Goal: Task Accomplishment & Management: Complete application form

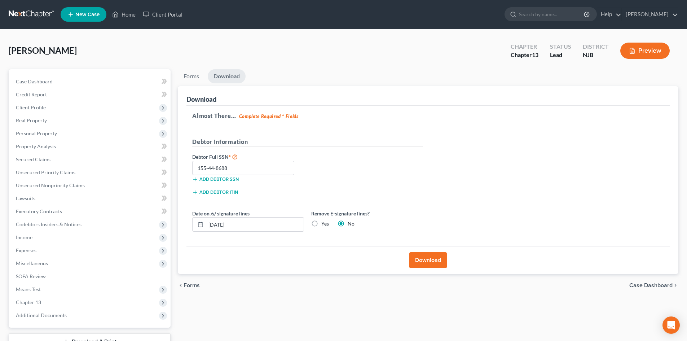
scroll to position [19, 0]
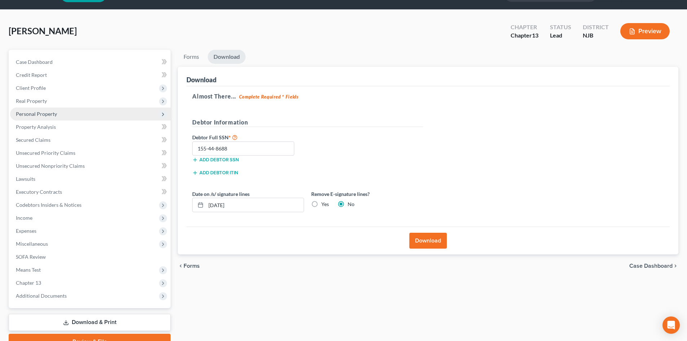
click at [46, 114] on span "Personal Property" at bounding box center [36, 114] width 41 height 6
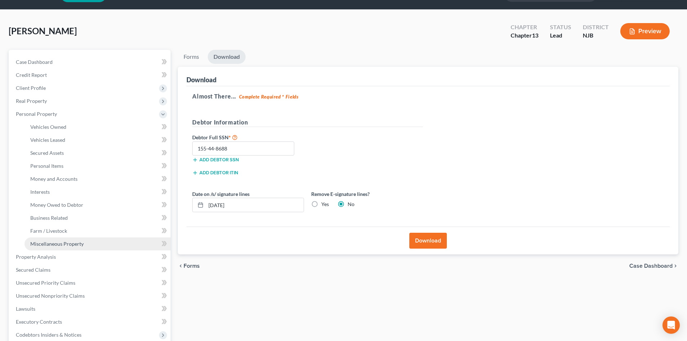
click at [49, 240] on span "Miscellaneous Property" at bounding box center [56, 243] width 53 height 6
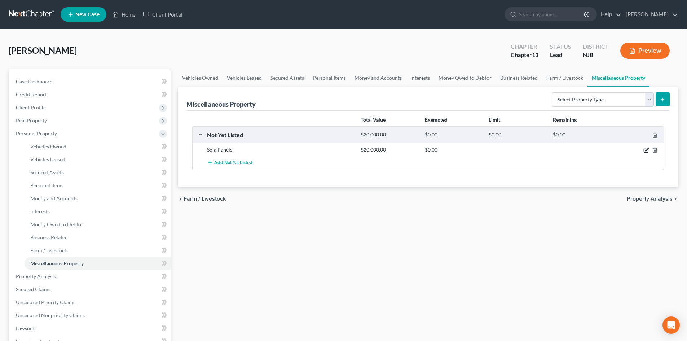
click at [645, 149] on icon "button" at bounding box center [646, 150] width 6 height 6
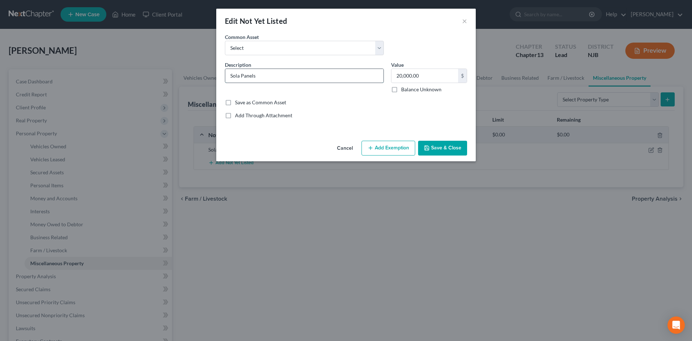
click at [238, 75] on input "Sola Panels" at bounding box center [304, 76] width 158 height 14
type input "Solar Panels"
click at [445, 150] on button "Save & Close" at bounding box center [442, 148] width 49 height 15
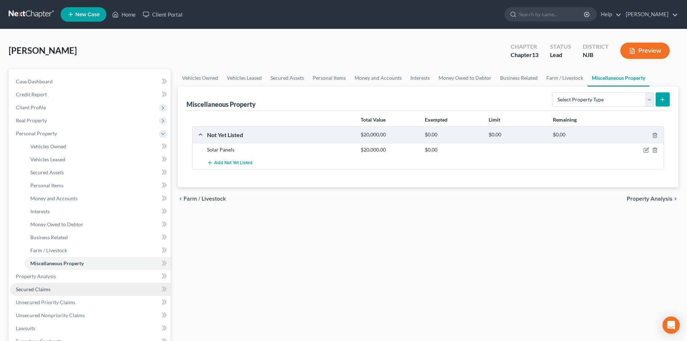
click at [47, 288] on span "Secured Claims" at bounding box center [33, 289] width 35 height 6
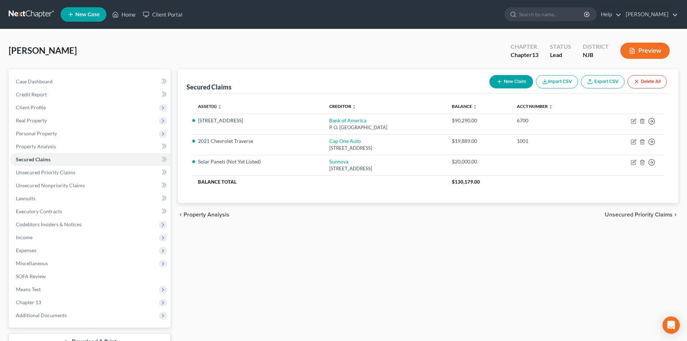
click at [639, 216] on span "Unsecured Priority Claims" at bounding box center [639, 215] width 68 height 6
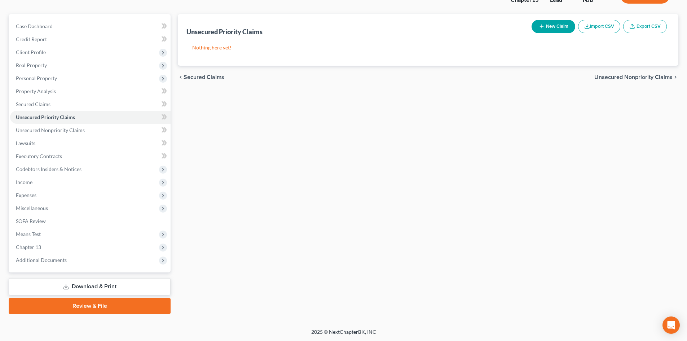
scroll to position [56, 0]
click at [84, 290] on link "Download & Print" at bounding box center [90, 286] width 162 height 17
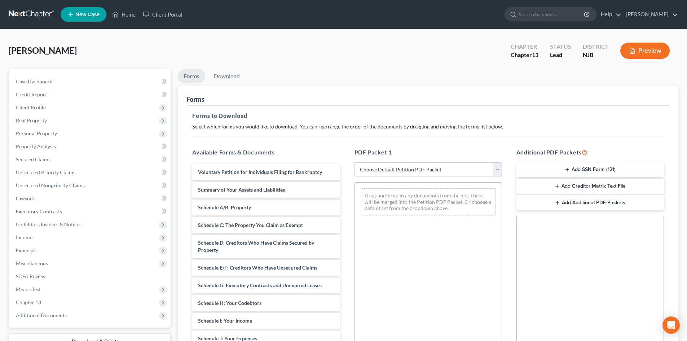
click at [500, 171] on select "Choose Default Petition PDF Packet Complete Bankruptcy Petition (all forms and …" at bounding box center [427, 169] width 147 height 14
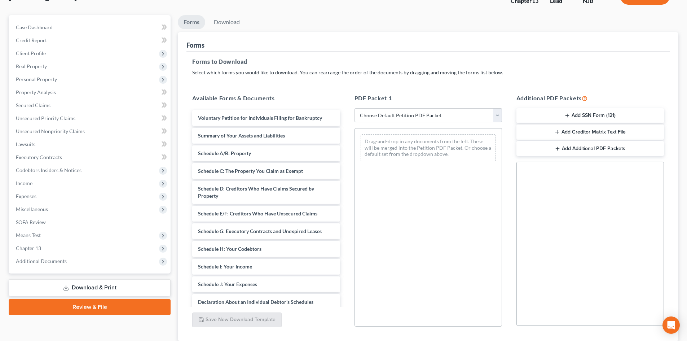
scroll to position [105, 0]
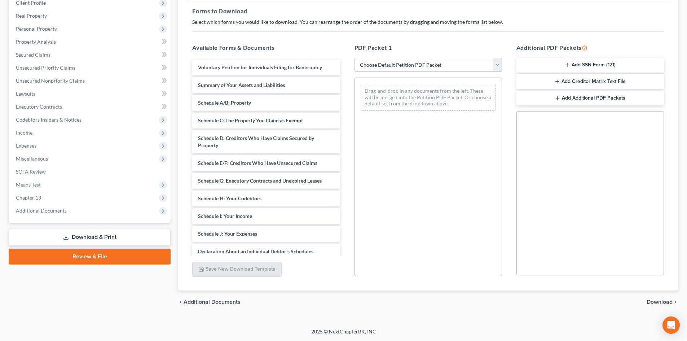
drag, startPoint x: 496, startPoint y: 62, endPoint x: 487, endPoint y: 64, distance: 10.1
click at [496, 62] on select "Choose Default Petition PDF Packet Complete Bankruptcy Petition (all forms and …" at bounding box center [427, 65] width 147 height 14
select select "13"
click at [354, 58] on select "Choose Default Petition PDF Packet Complete Bankruptcy Petition (all forms and …" at bounding box center [427, 65] width 147 height 14
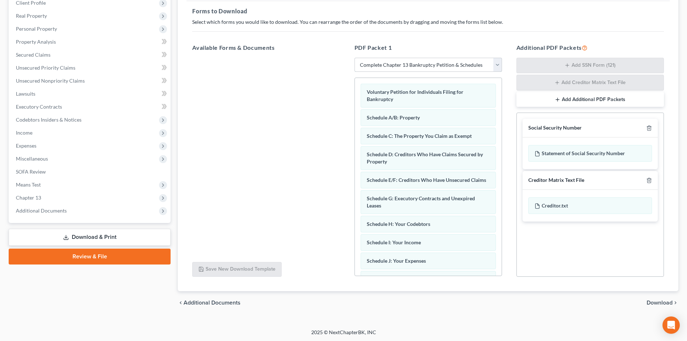
scroll to position [105, 0]
click at [659, 301] on span "Download" at bounding box center [659, 302] width 26 height 6
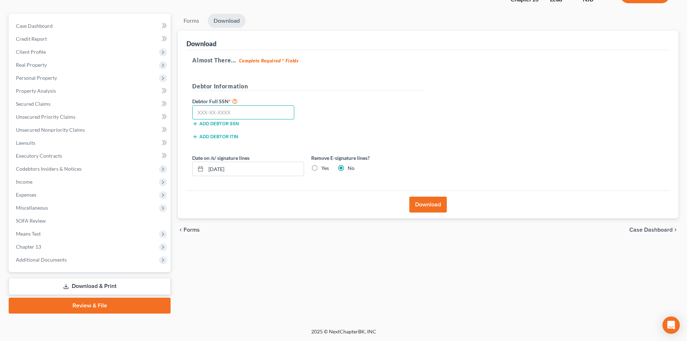
click at [246, 114] on input "text" at bounding box center [243, 112] width 102 height 14
type input "155-44-8688"
click at [429, 203] on button "Download" at bounding box center [427, 205] width 37 height 16
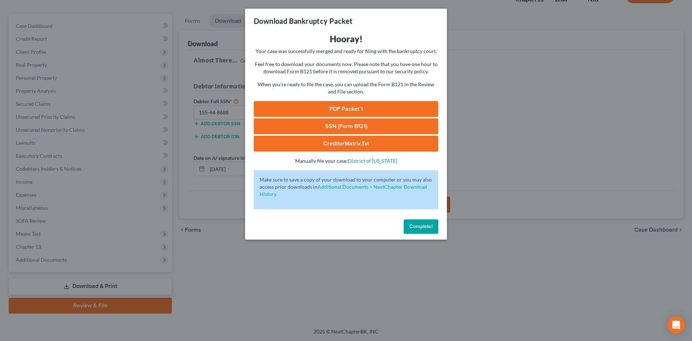
click at [339, 106] on link "PDF Packet 1" at bounding box center [346, 109] width 185 height 16
click at [416, 224] on span "Complete!" at bounding box center [421, 226] width 23 height 6
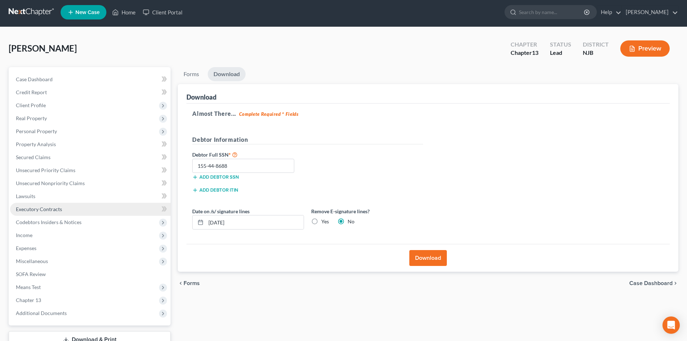
scroll to position [0, 0]
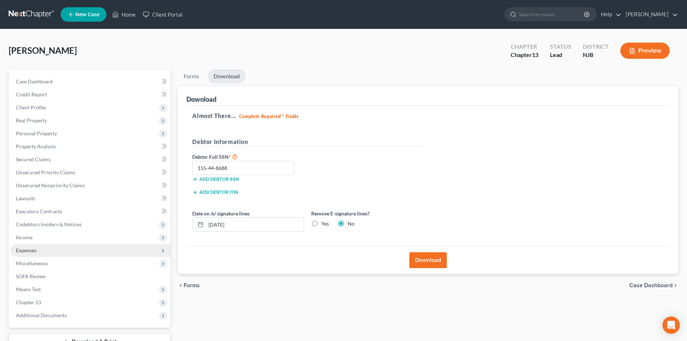
click at [50, 254] on span "Expenses" at bounding box center [90, 250] width 160 height 13
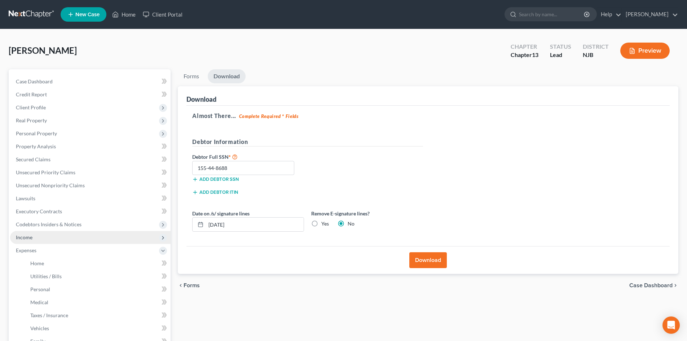
click at [35, 241] on span "Income" at bounding box center [90, 237] width 160 height 13
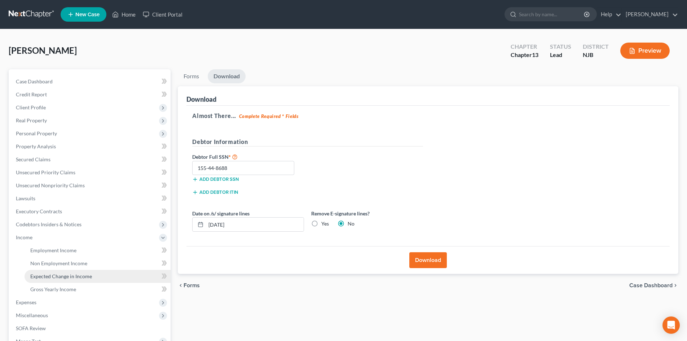
click at [83, 272] on link "Expected Change in Income" at bounding box center [98, 276] width 146 height 13
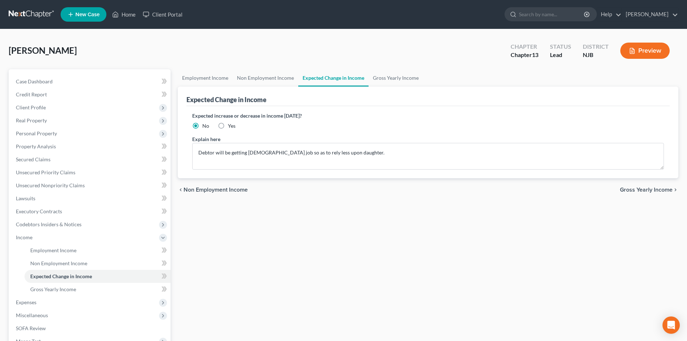
click at [228, 125] on label "Yes" at bounding box center [232, 125] width 8 height 7
click at [231, 125] on input "Yes" at bounding box center [233, 124] width 5 height 5
radio input "true"
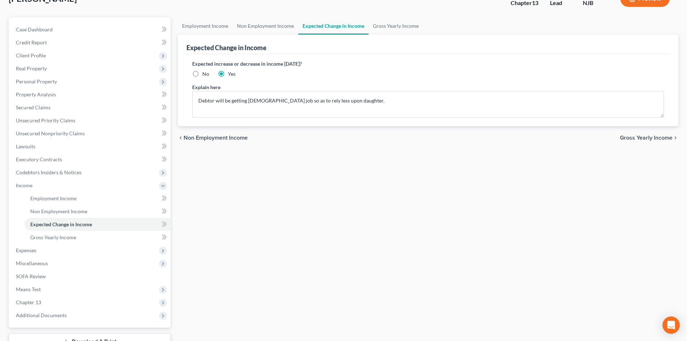
scroll to position [107, 0]
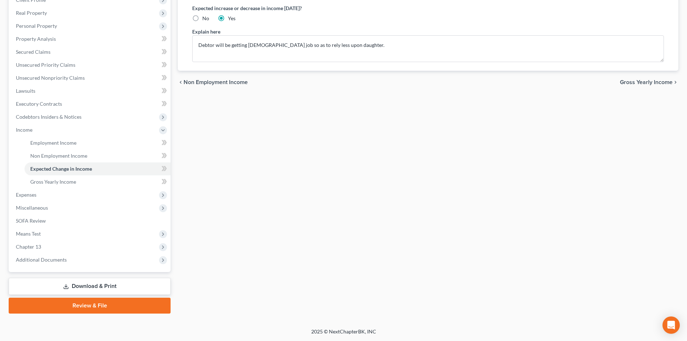
click at [101, 292] on link "Download & Print" at bounding box center [90, 286] width 162 height 17
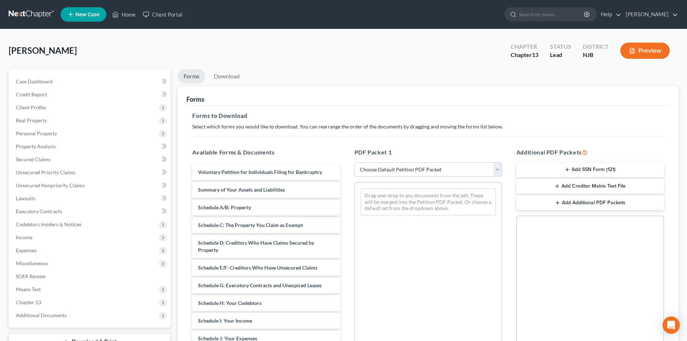
click at [498, 167] on select "Choose Default Petition PDF Packet Complete Bankruptcy Petition (all forms and …" at bounding box center [427, 169] width 147 height 14
select select "13"
click at [354, 162] on select "Choose Default Petition PDF Packet Complete Bankruptcy Petition (all forms and …" at bounding box center [427, 169] width 147 height 14
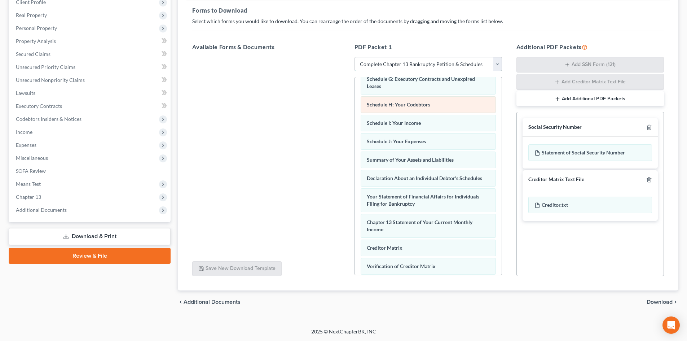
scroll to position [204, 0]
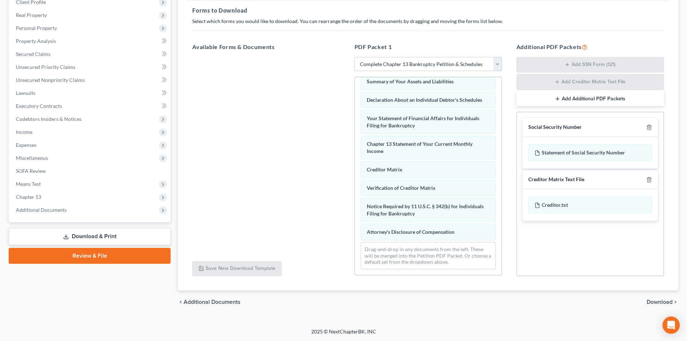
click at [657, 303] on span "Download" at bounding box center [659, 302] width 26 height 6
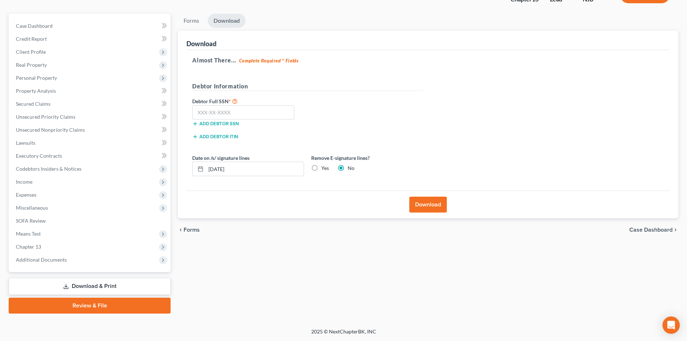
scroll to position [56, 0]
click at [251, 115] on input "text" at bounding box center [243, 112] width 102 height 14
type input "155-44-8688"
click at [427, 202] on button "Download" at bounding box center [427, 205] width 37 height 16
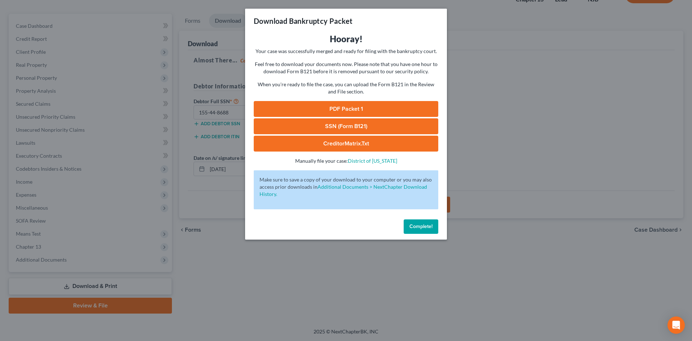
click at [347, 107] on link "PDF Packet 1" at bounding box center [346, 109] width 185 height 16
click at [421, 224] on span "Complete!" at bounding box center [421, 226] width 23 height 6
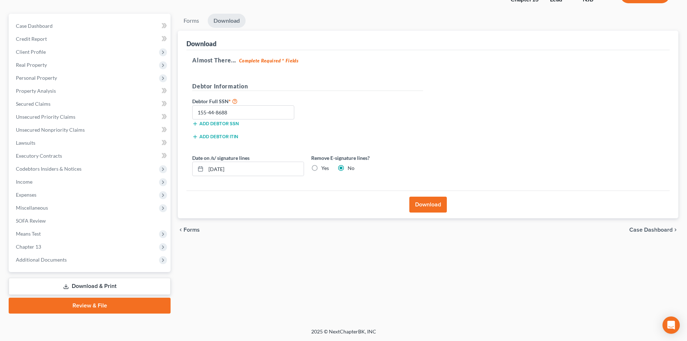
scroll to position [0, 0]
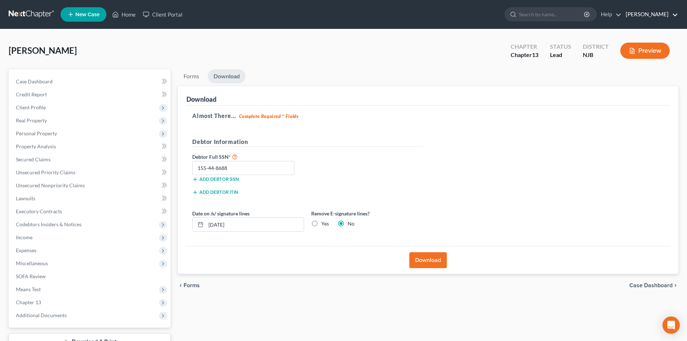
click at [672, 14] on link "[PERSON_NAME]" at bounding box center [650, 14] width 56 height 13
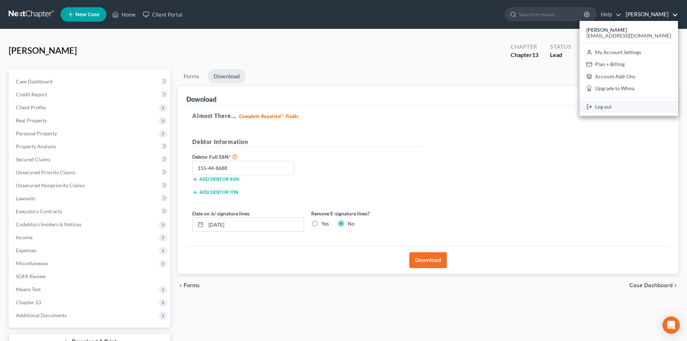
click at [635, 109] on link "Log out" at bounding box center [628, 107] width 98 height 12
